Goal: Information Seeking & Learning: Stay updated

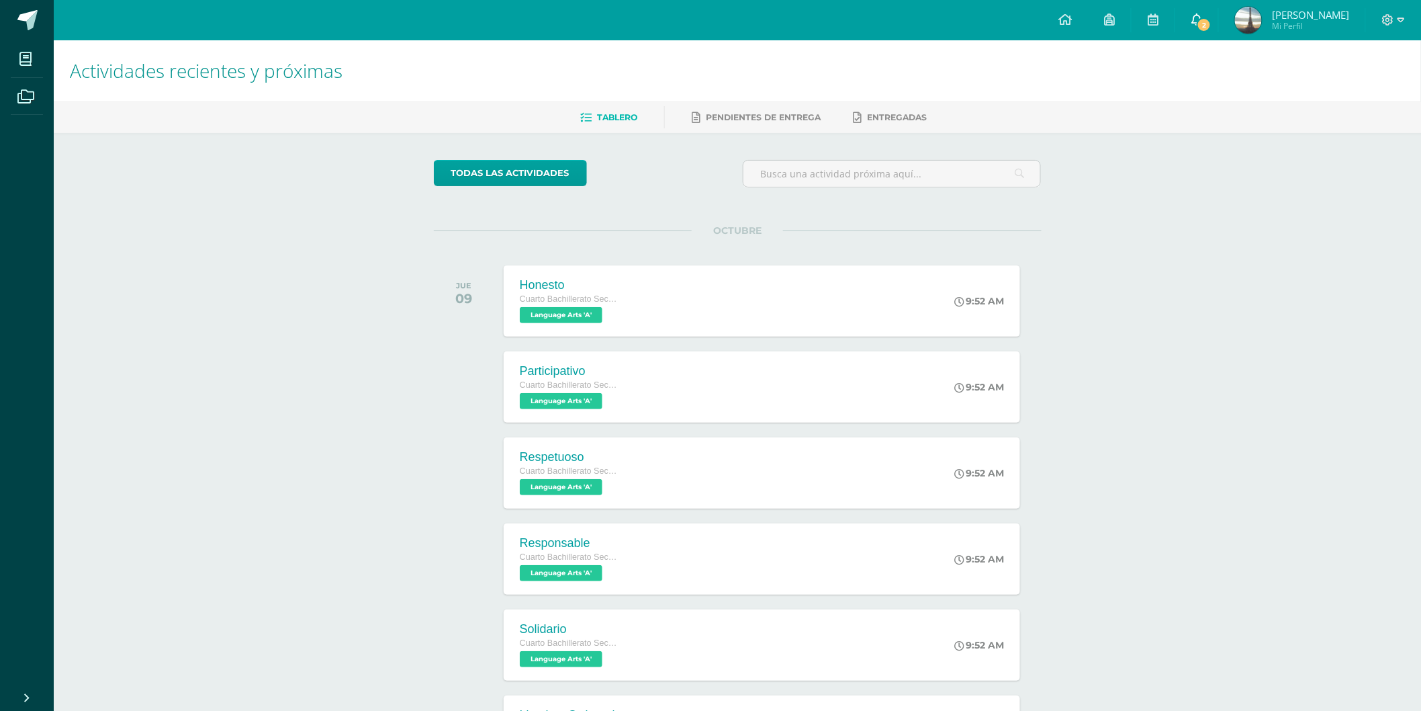
click at [1199, 16] on icon at bounding box center [1196, 19] width 11 height 12
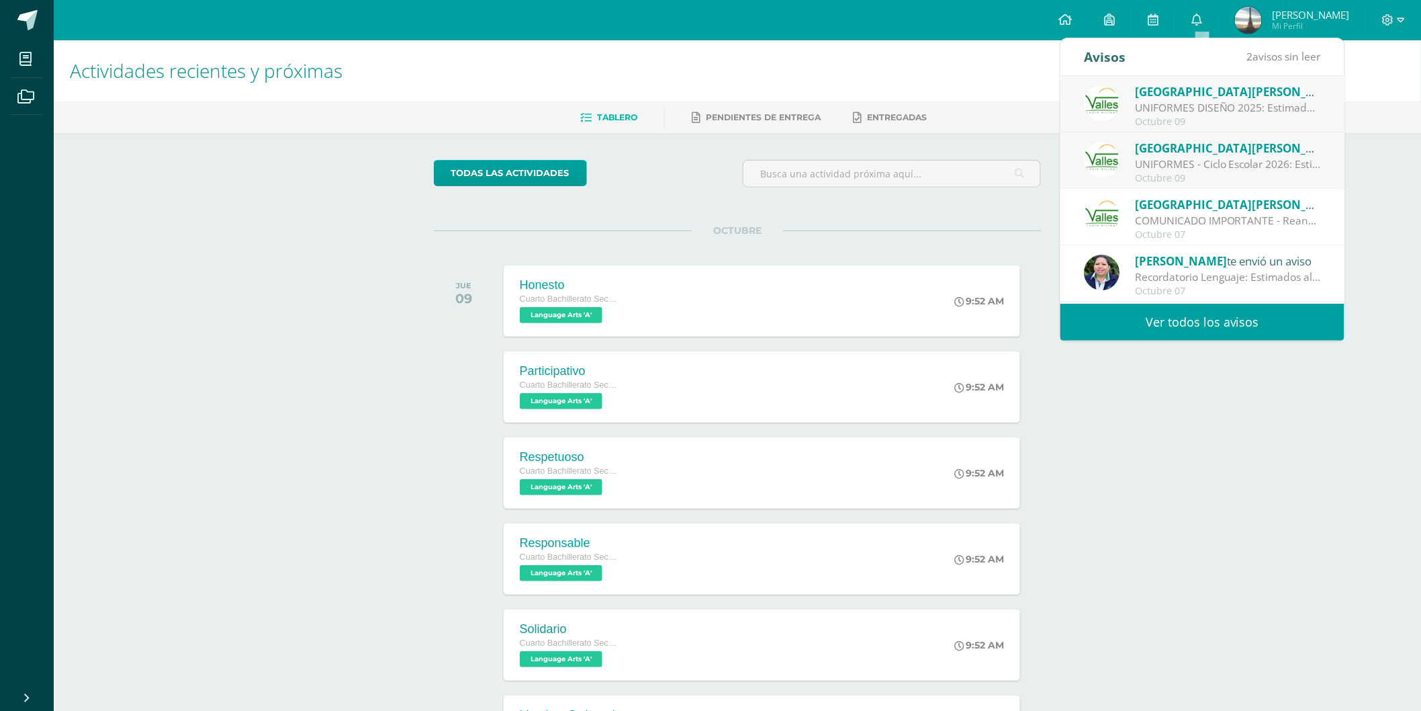
click at [1291, 123] on div "Octubre 09" at bounding box center [1228, 121] width 187 height 11
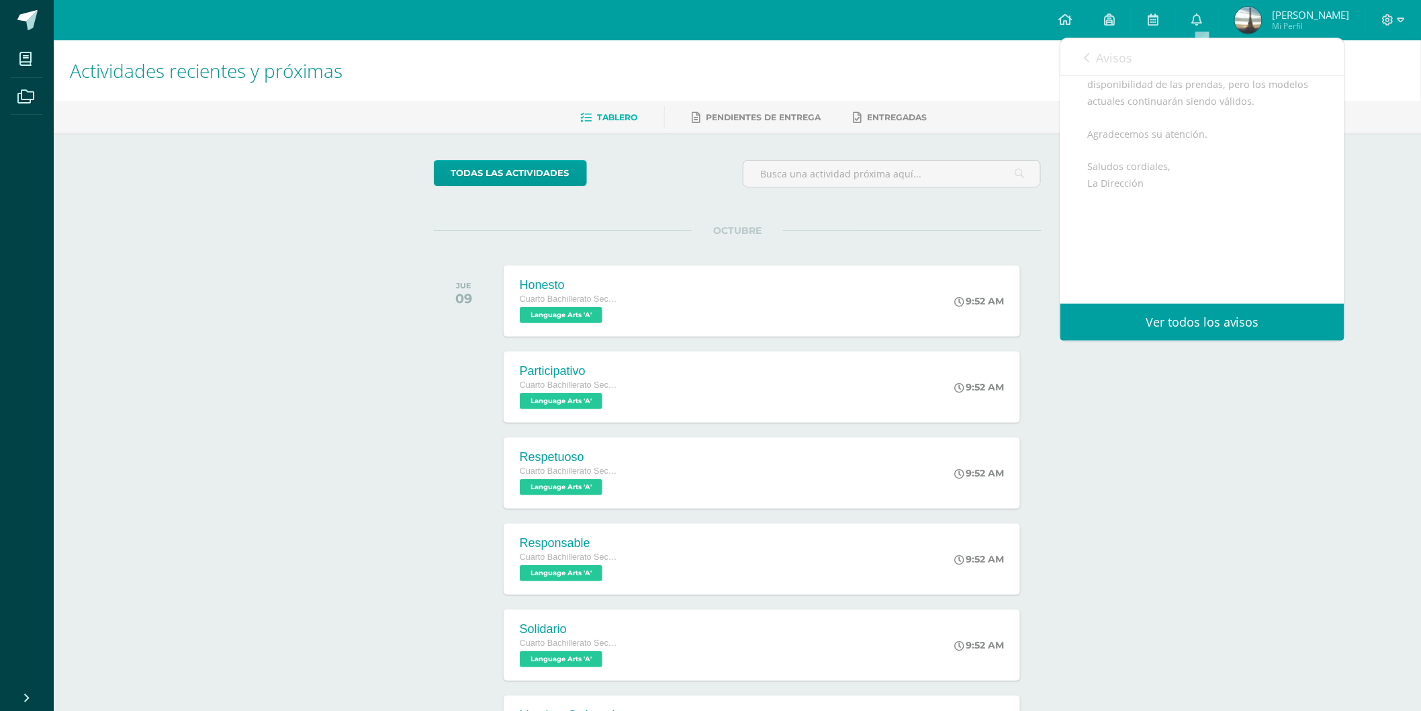
scroll to position [370, 0]
click at [1116, 55] on span "Avisos" at bounding box center [1114, 58] width 36 height 16
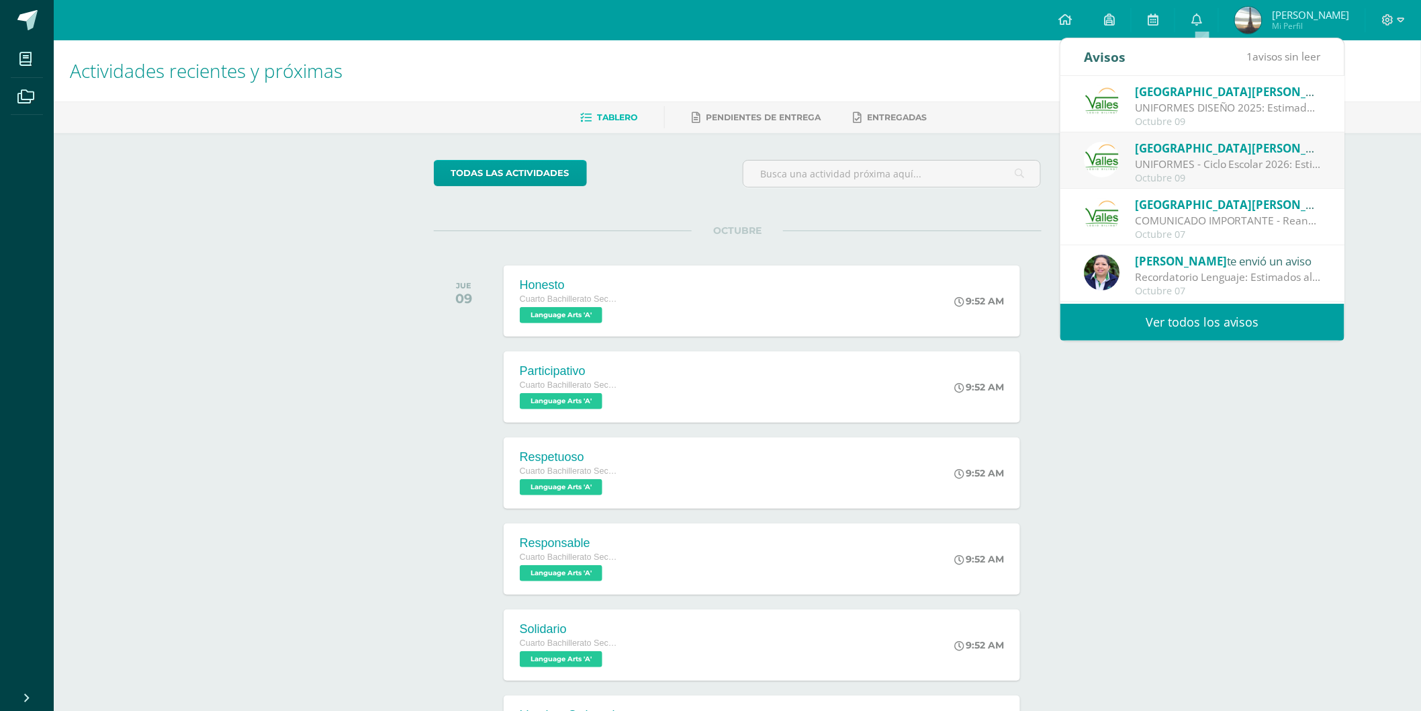
click at [1234, 175] on div "Octubre 09" at bounding box center [1228, 178] width 187 height 11
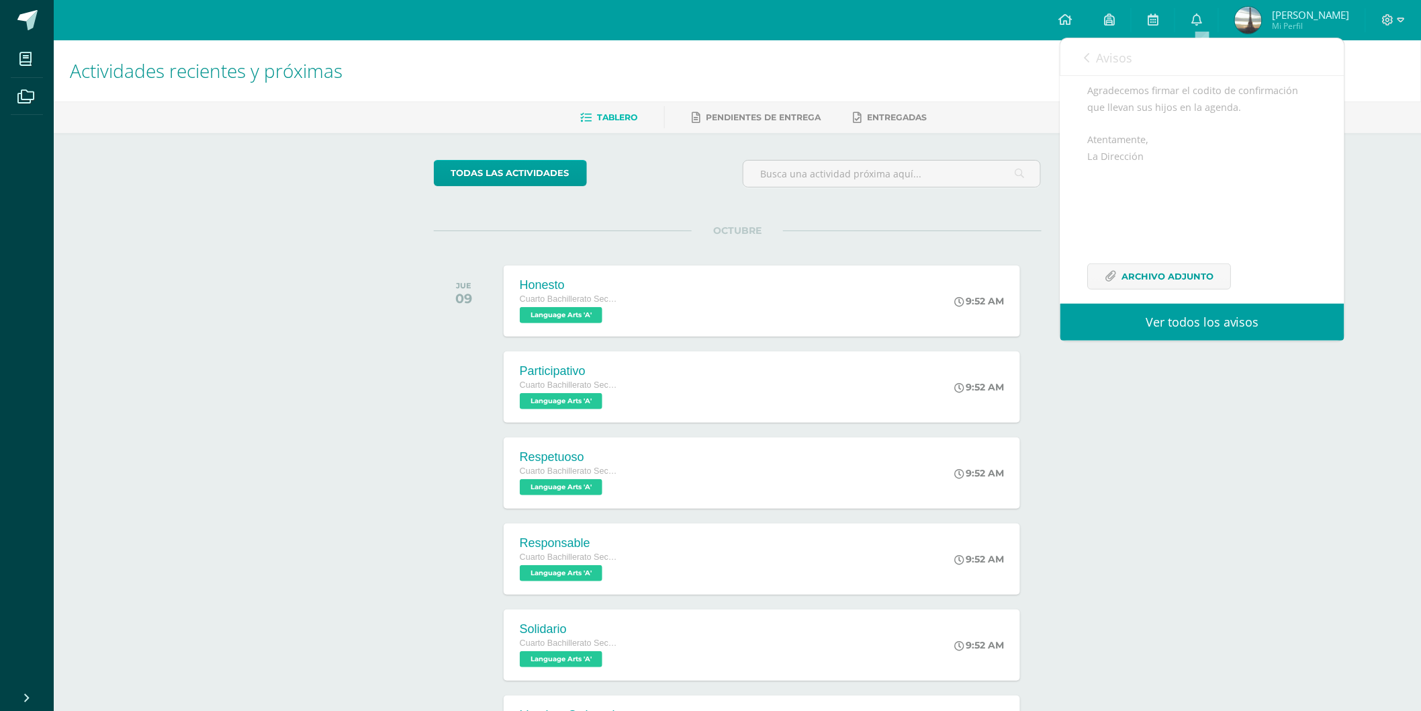
scroll to position [471, 0]
click at [1202, 216] on span "Archivo Adjunto" at bounding box center [1168, 218] width 92 height 25
click at [1122, 253] on span "Archivo Adjunto" at bounding box center [1168, 260] width 92 height 25
click at [1204, 385] on div "Actividades recientes y próximas Tablero Pendientes de entrega Entregadas todas…" at bounding box center [737, 445] width 1367 height 811
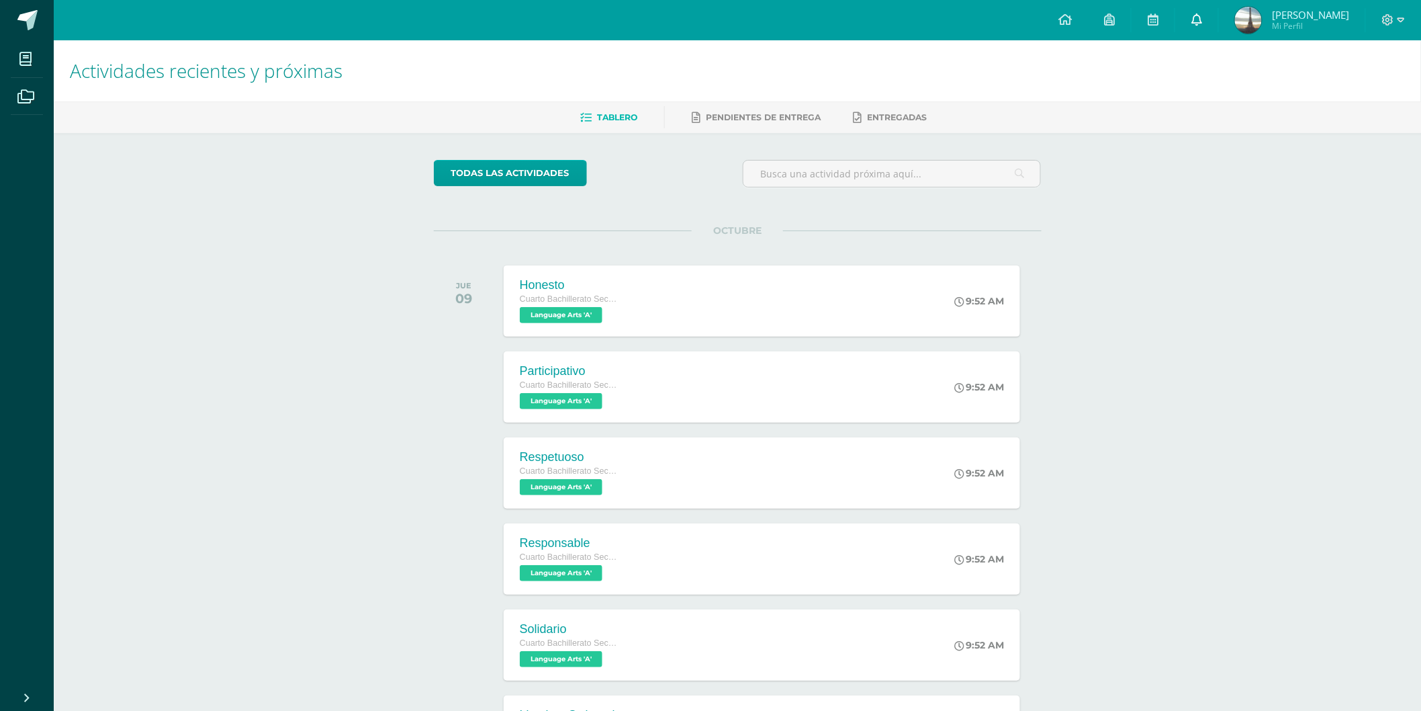
click at [1202, 17] on icon at bounding box center [1196, 19] width 11 height 12
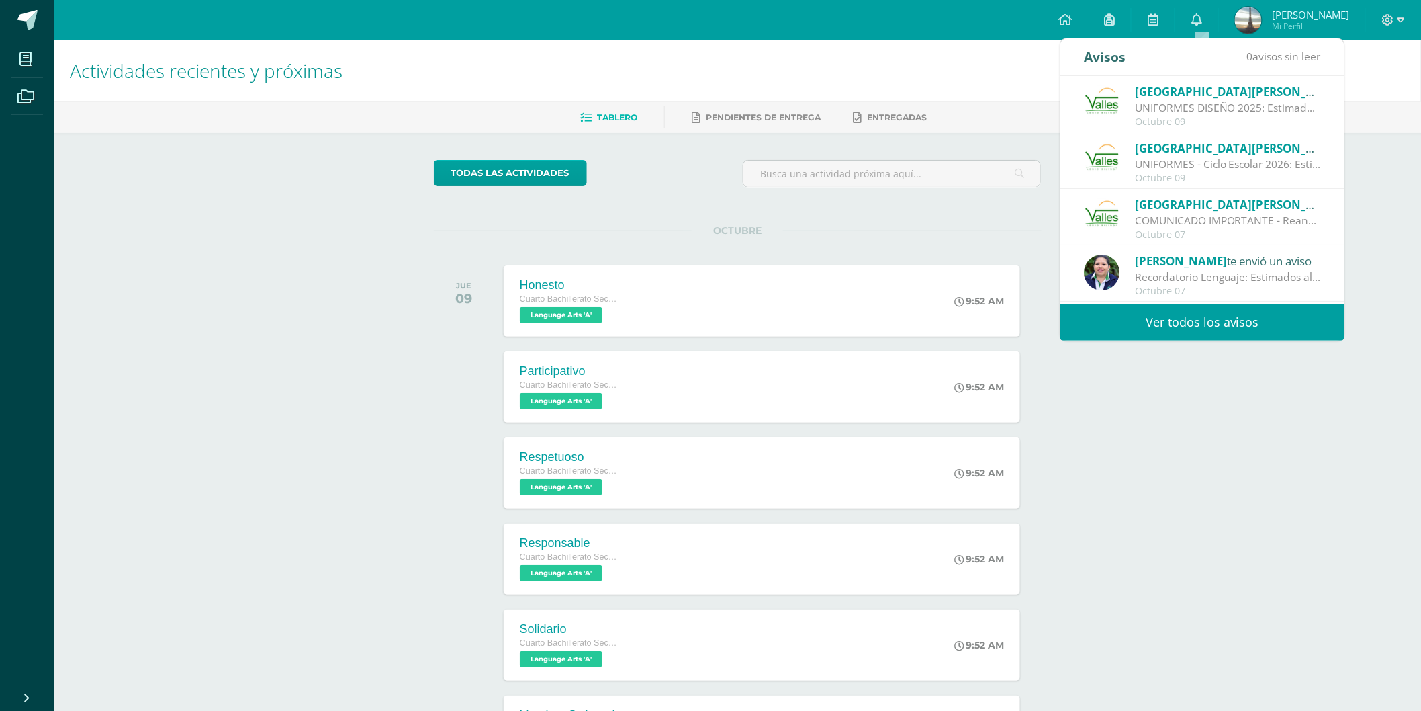
click at [1216, 109] on div "UNIFORMES DISEÑO 2025: Estimados padres de familia: Reciban un cordial saludo. …" at bounding box center [1228, 107] width 187 height 15
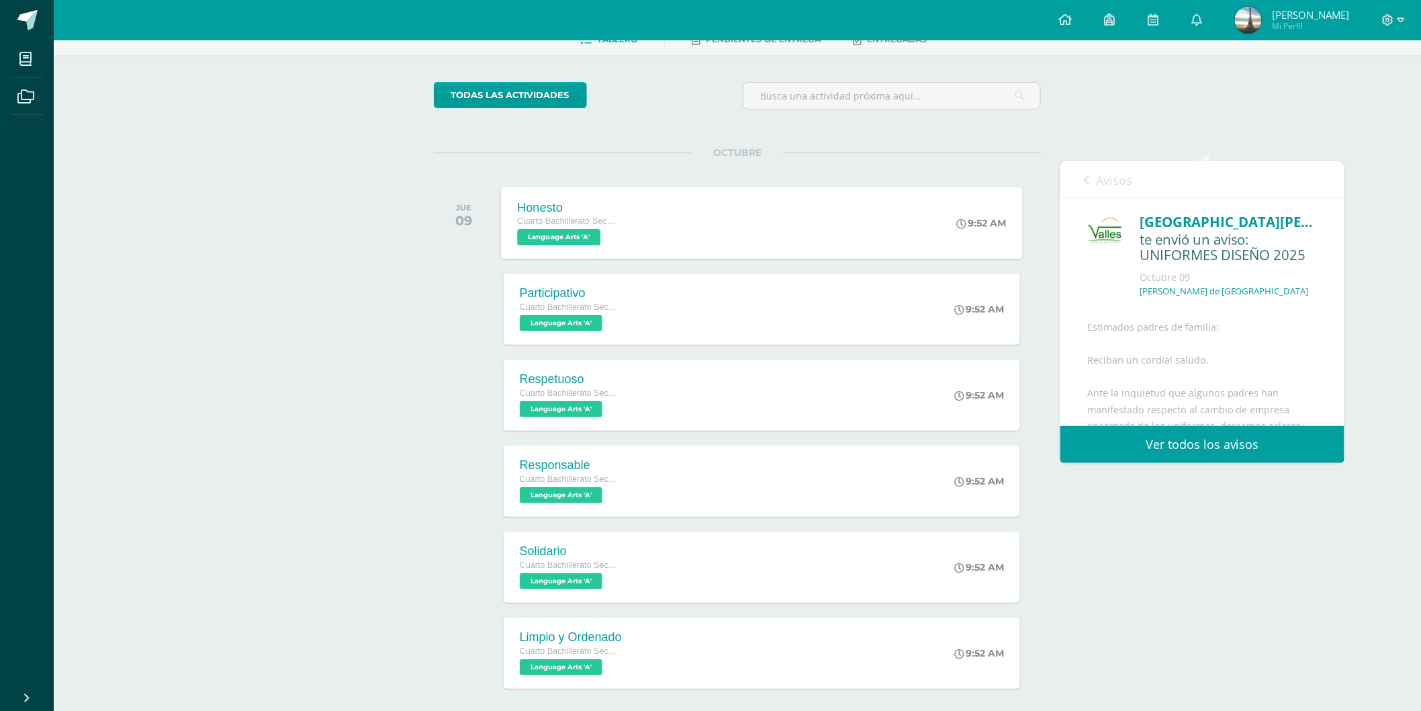
scroll to position [0, 0]
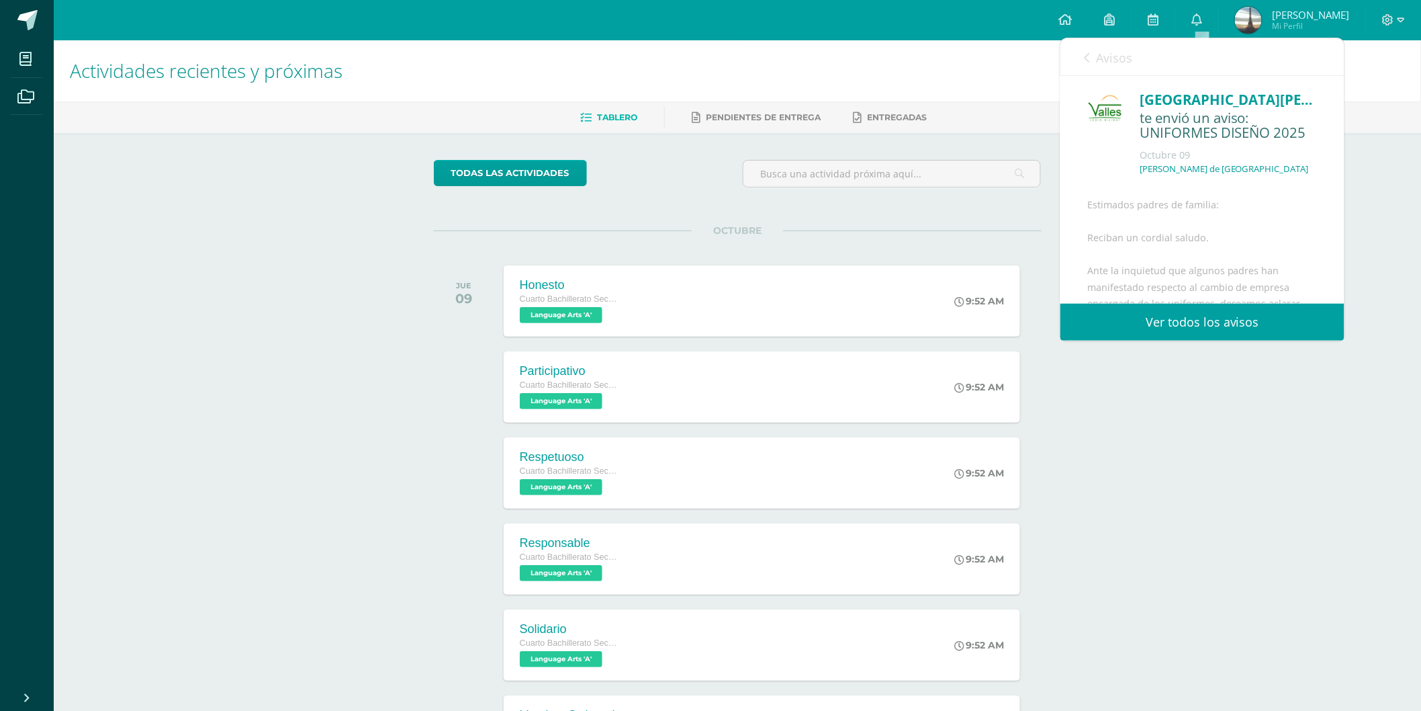
click at [1112, 54] on span "Avisos" at bounding box center [1114, 58] width 36 height 16
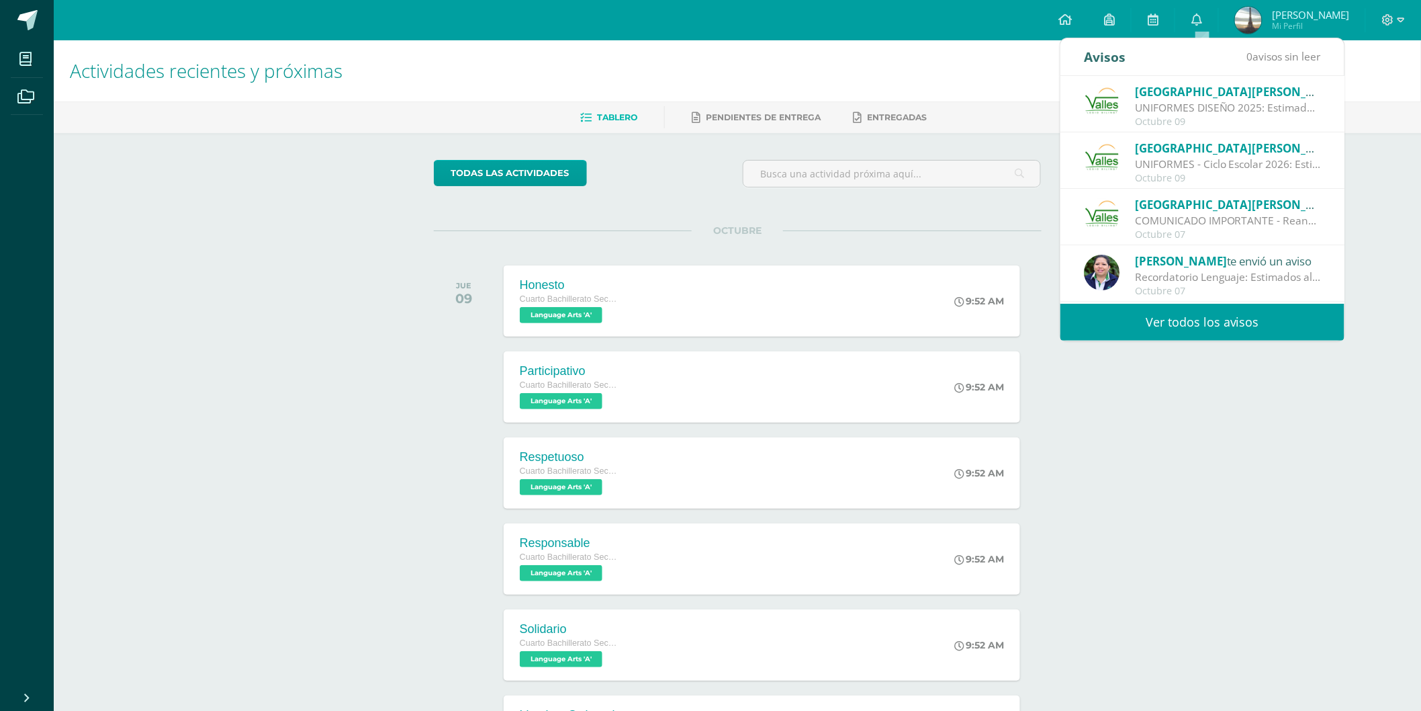
click at [1224, 169] on div "UNIFORMES - Ciclo Escolar 2026: Estimados padres de familia: Reciban un cordial…" at bounding box center [1228, 163] width 187 height 15
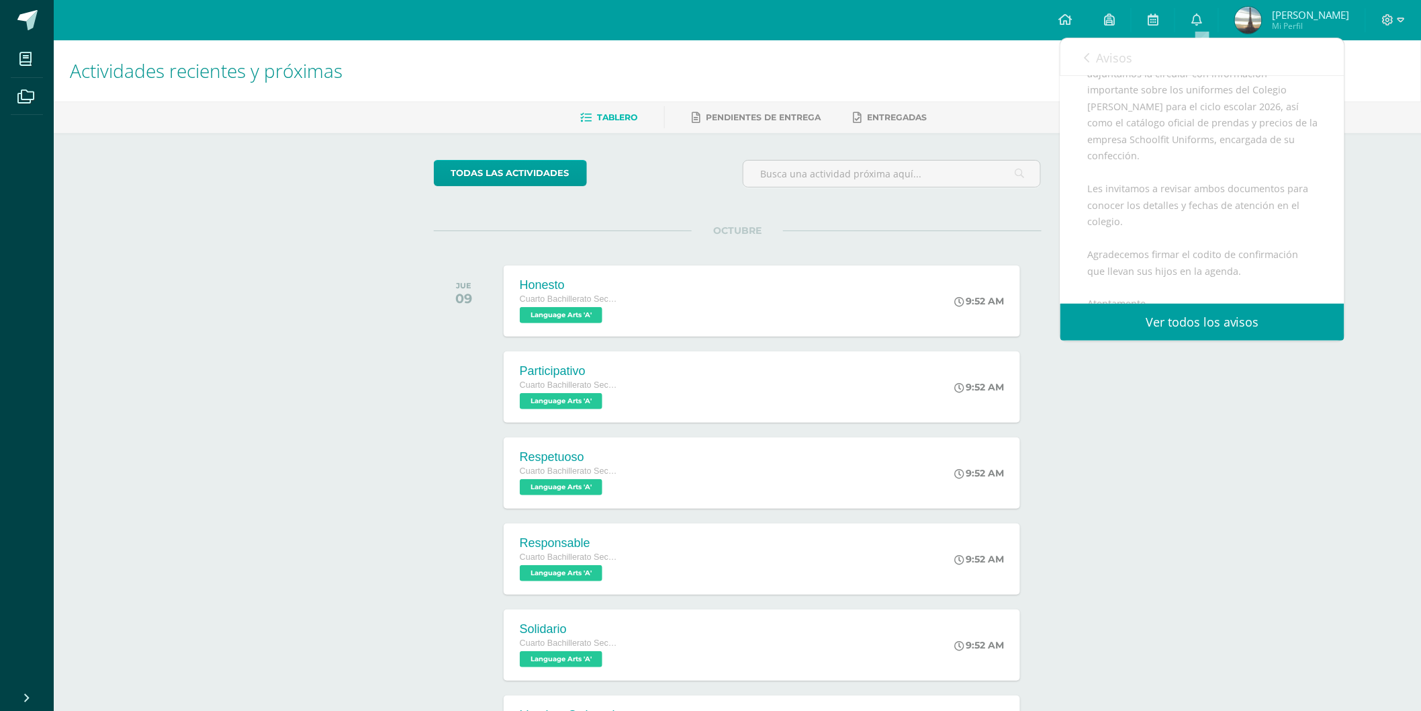
scroll to position [471, 0]
click at [1181, 218] on span "Archivo Adjunto" at bounding box center [1168, 218] width 92 height 25
